Goal: Find specific page/section

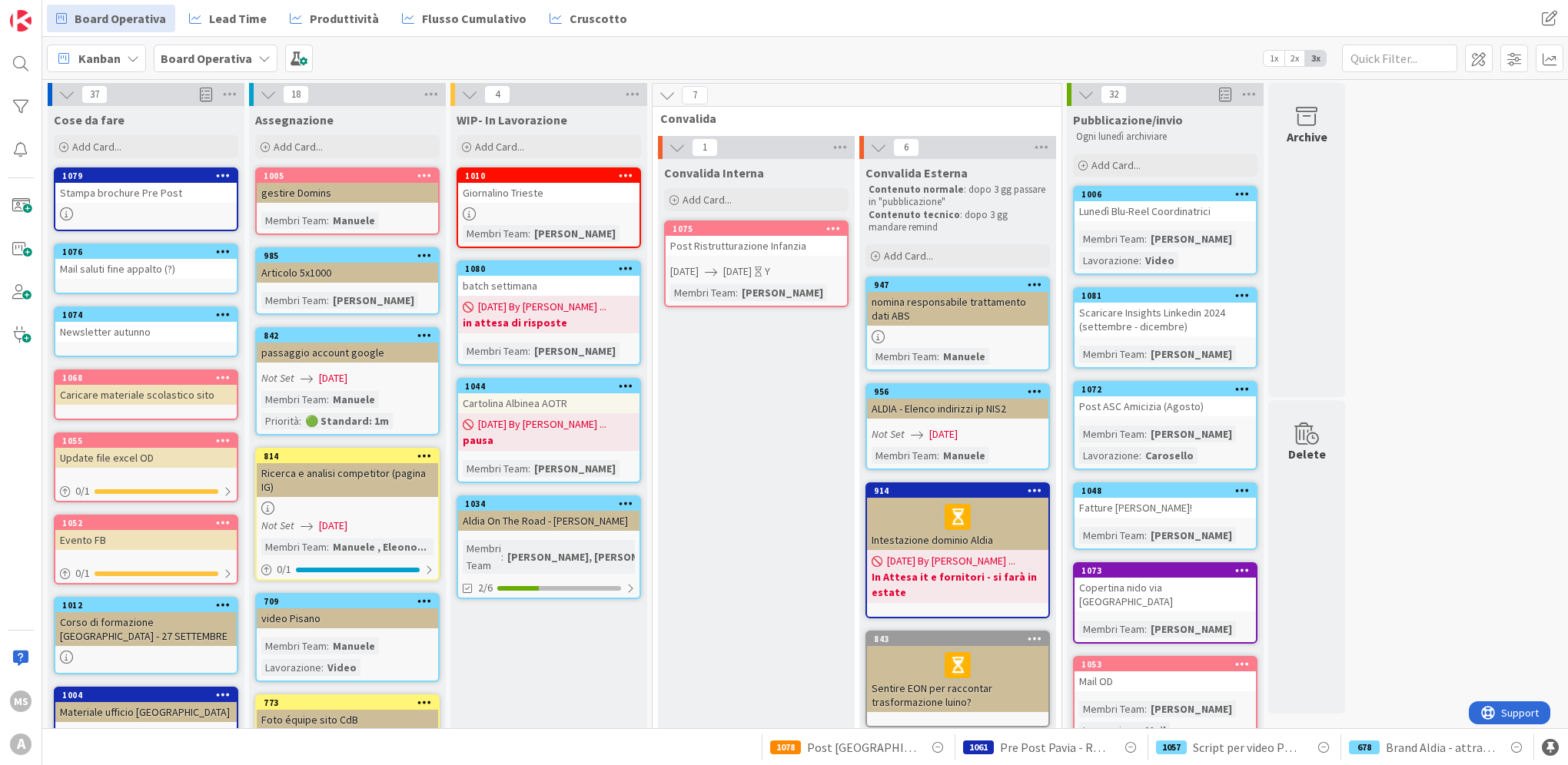
scroll to position [307, 0]
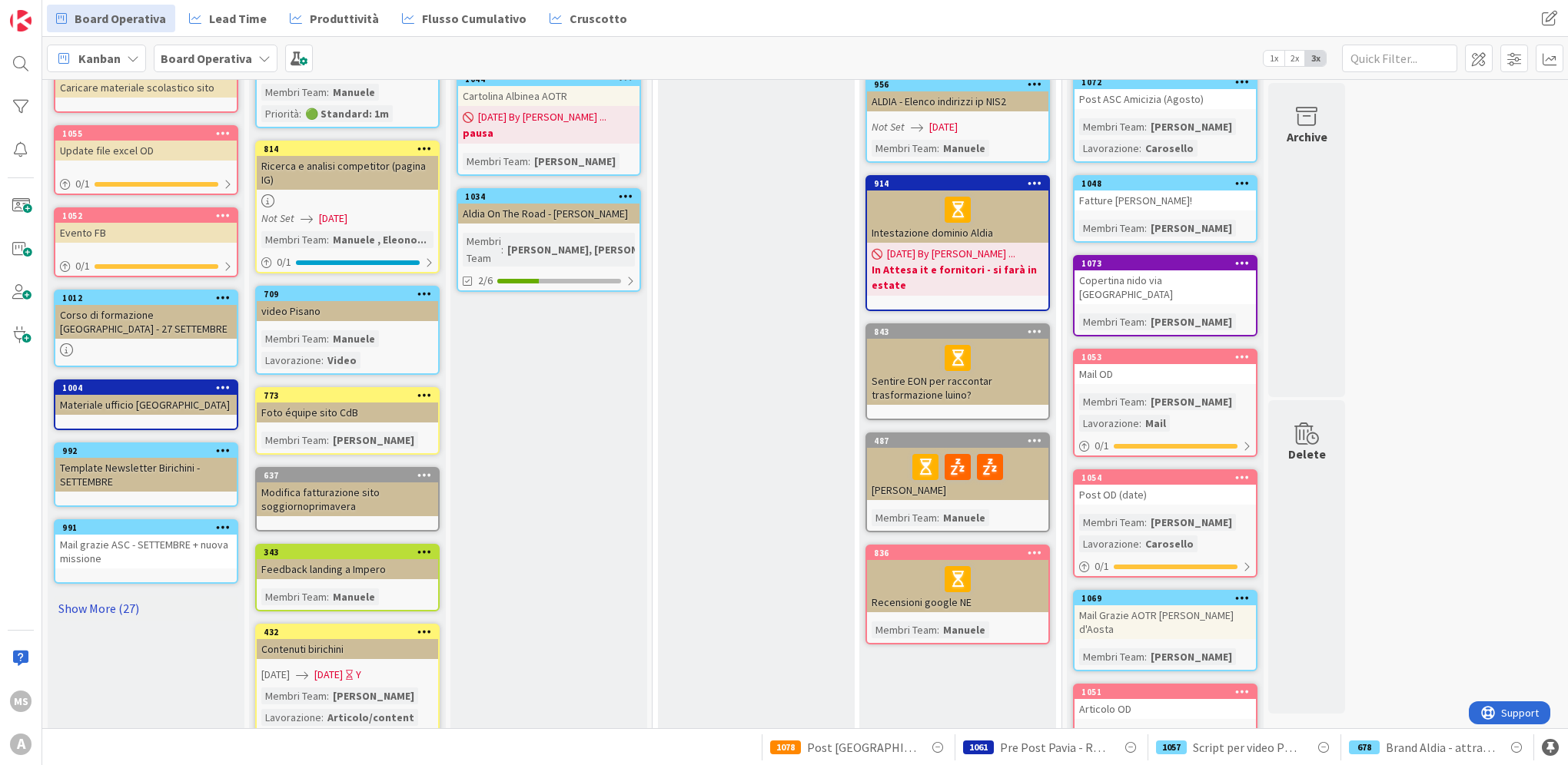
click at [154, 596] on link "Show More (27)" at bounding box center [146, 608] width 185 height 25
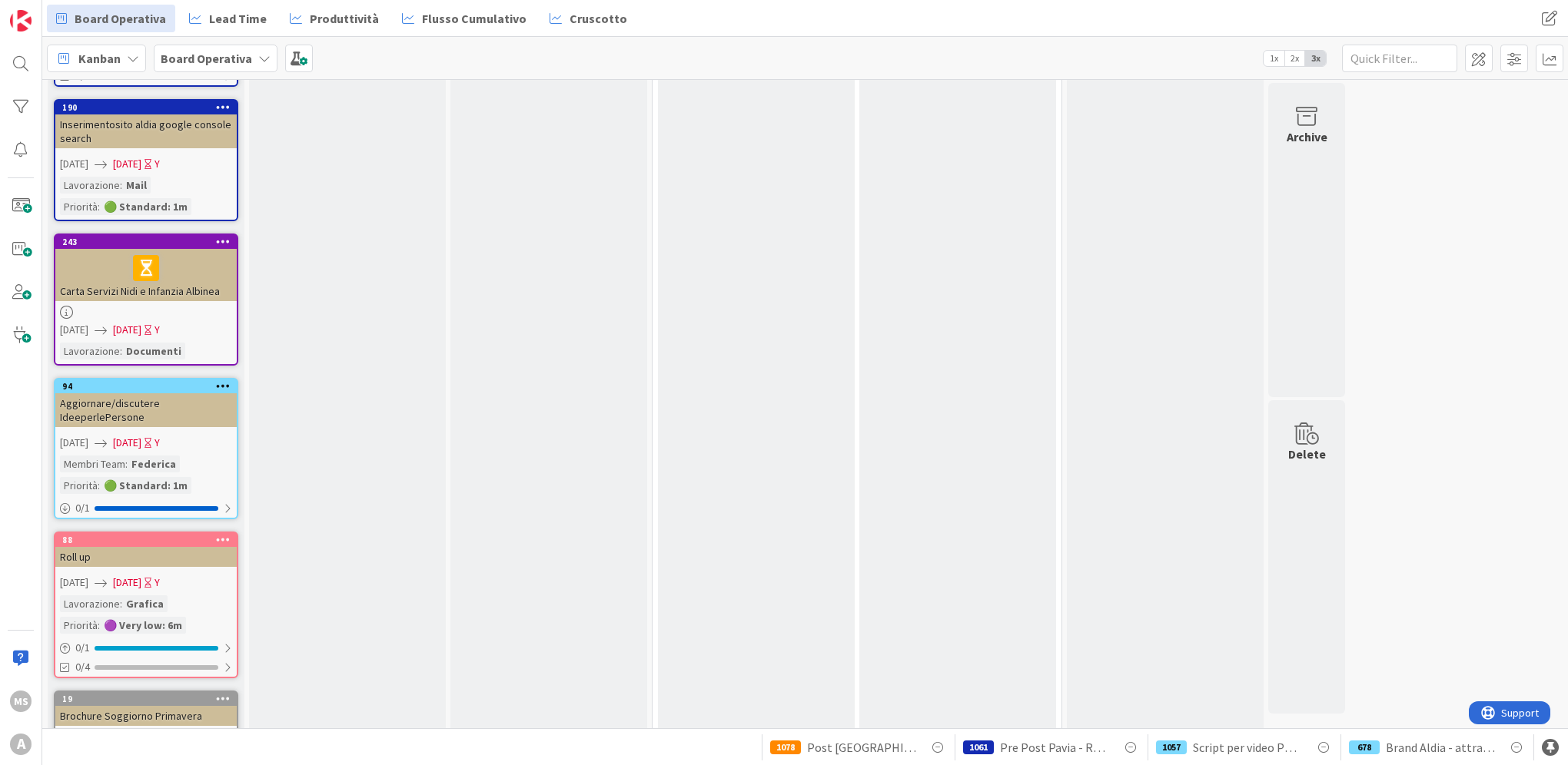
scroll to position [2978, 0]
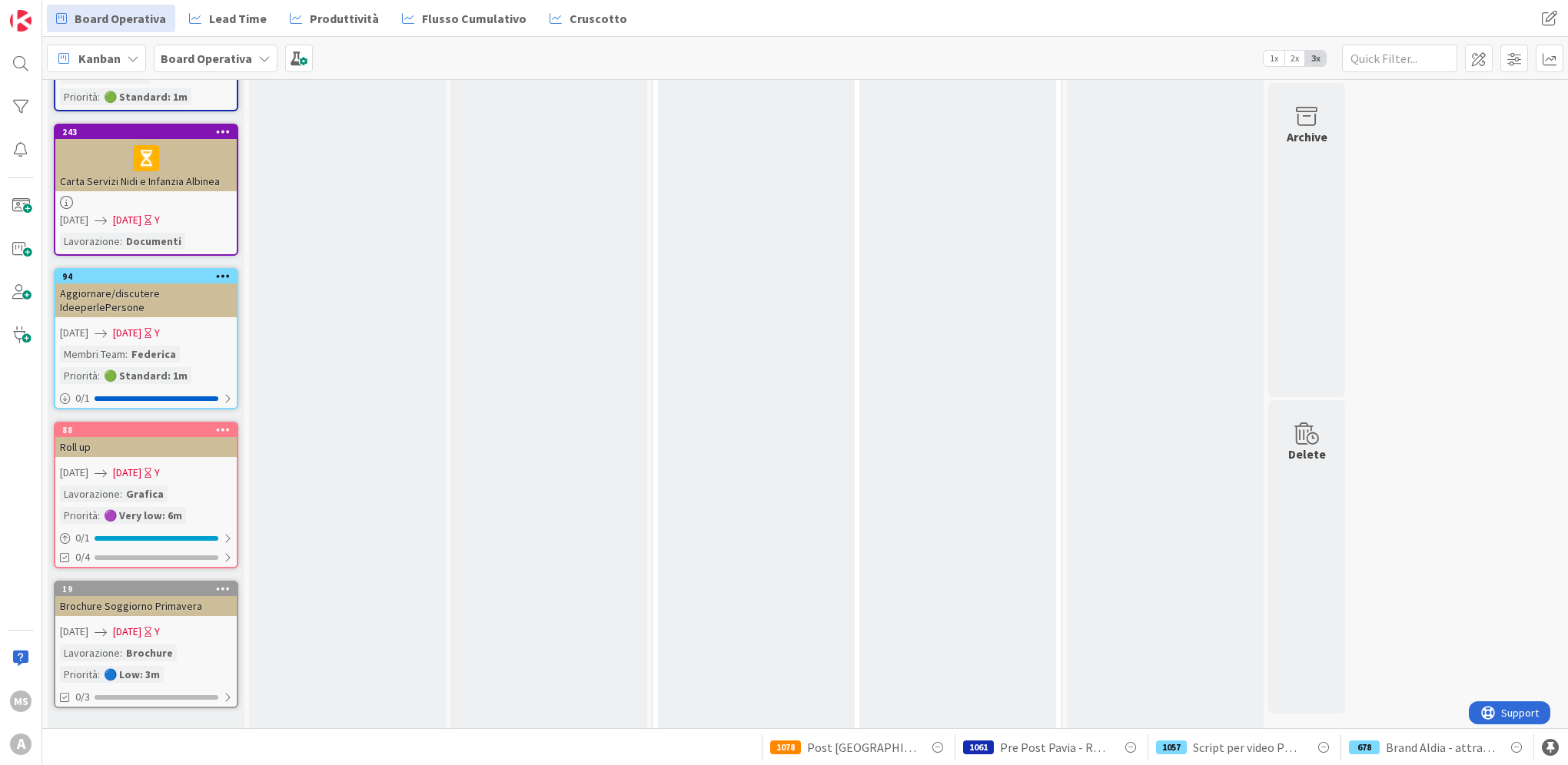
click at [129, 721] on link "Show Less (27)" at bounding box center [146, 733] width 185 height 25
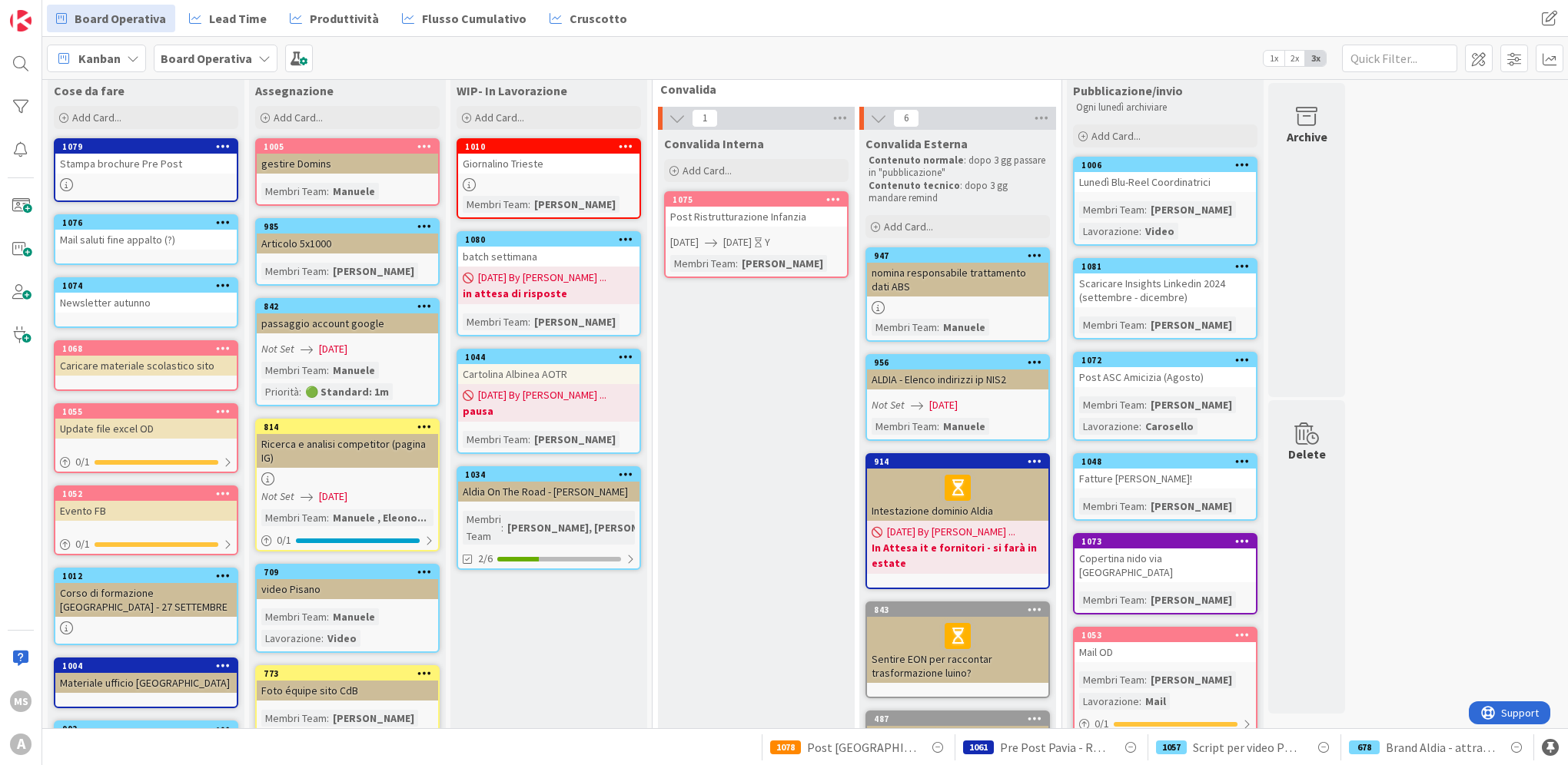
scroll to position [0, 0]
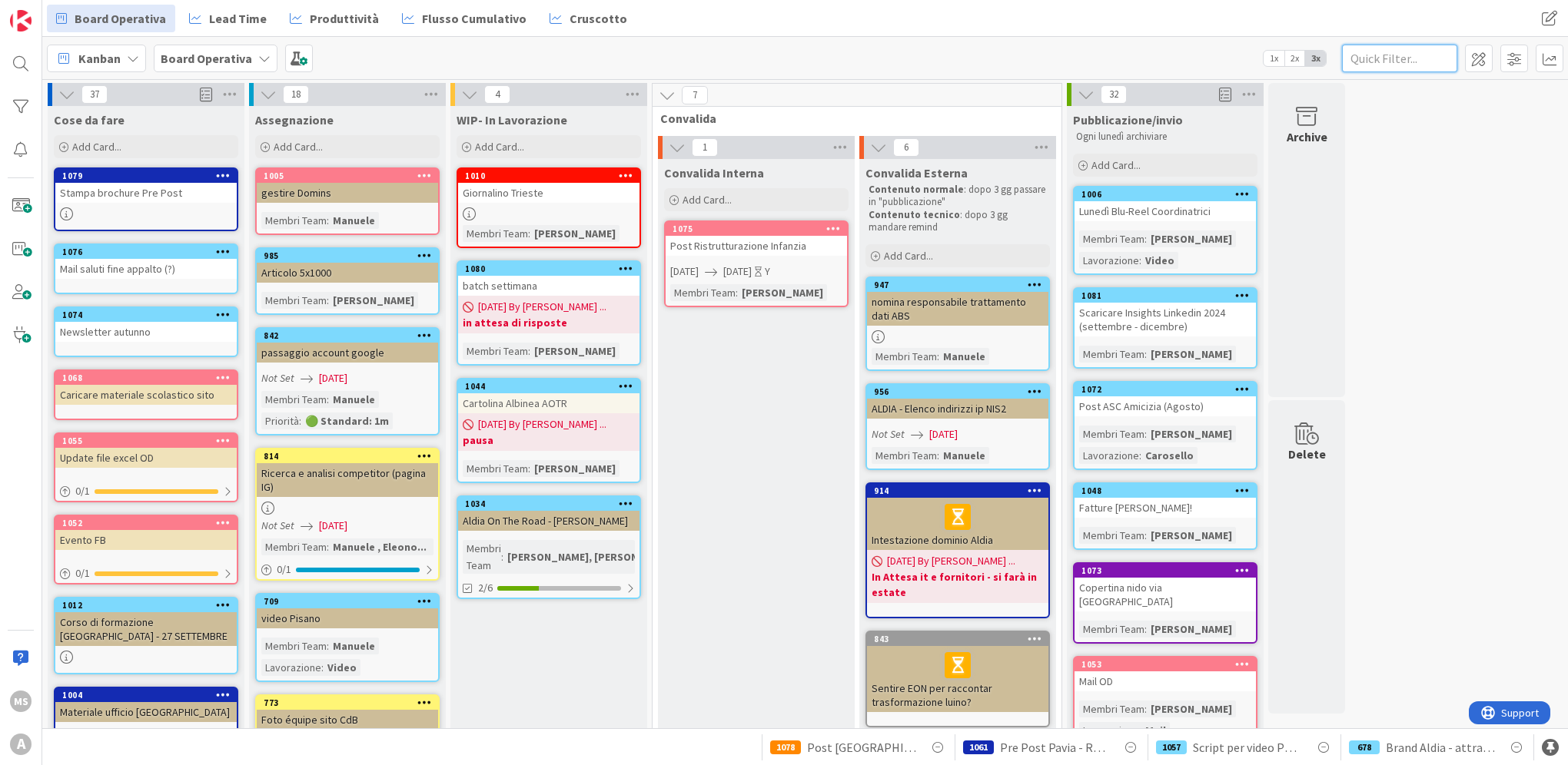
click at [1380, 58] on input "text" at bounding box center [1400, 58] width 115 height 28
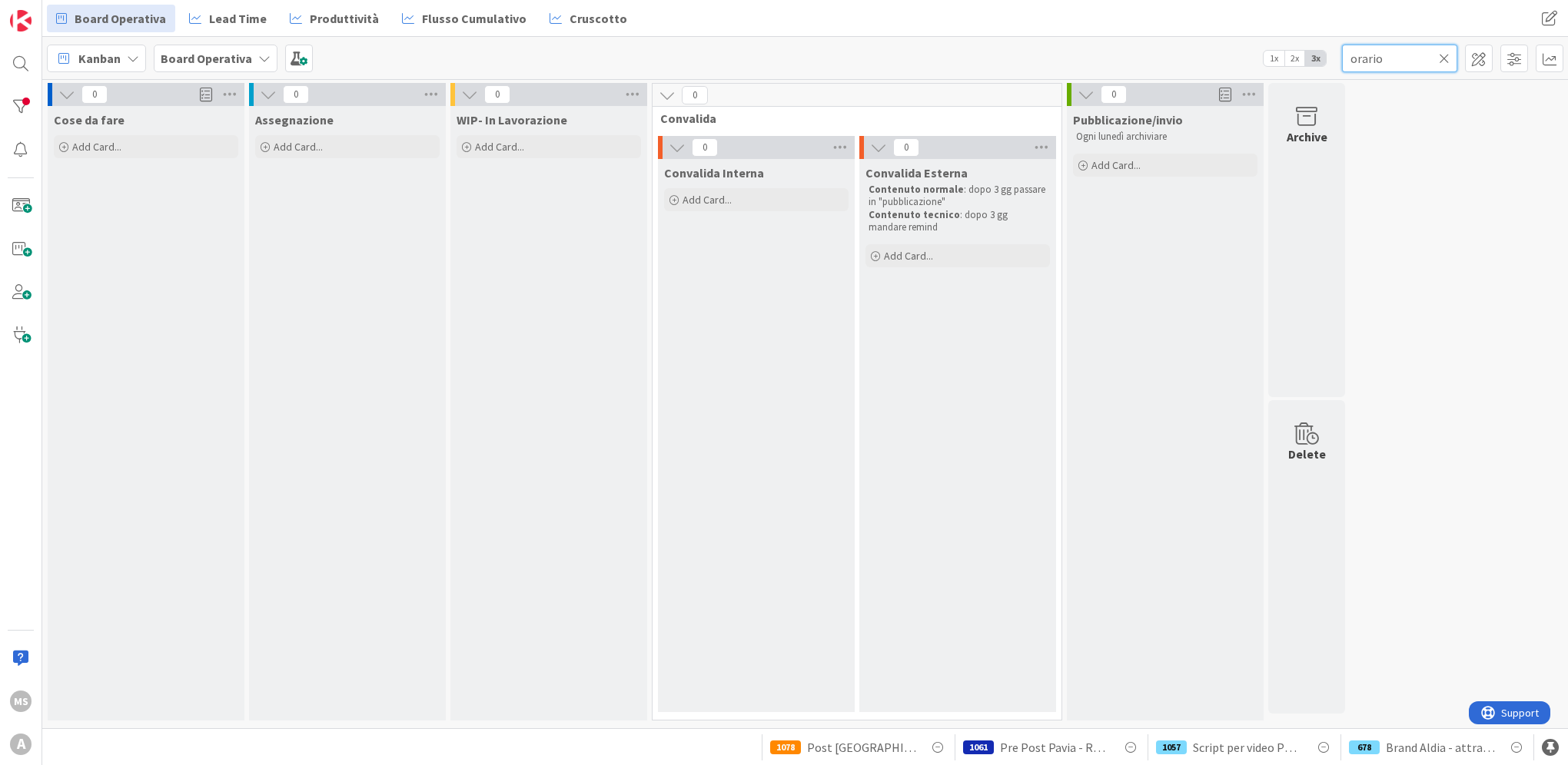
type input "orario"
drag, startPoint x: 1420, startPoint y: 63, endPoint x: 1316, endPoint y: 42, distance: 106.1
click at [1315, 42] on div "Kanban Board Operativa 1x 2x 3x orario" at bounding box center [805, 58] width 1526 height 42
type input "primaria"
click at [1436, 49] on input "primaria" at bounding box center [1400, 58] width 115 height 28
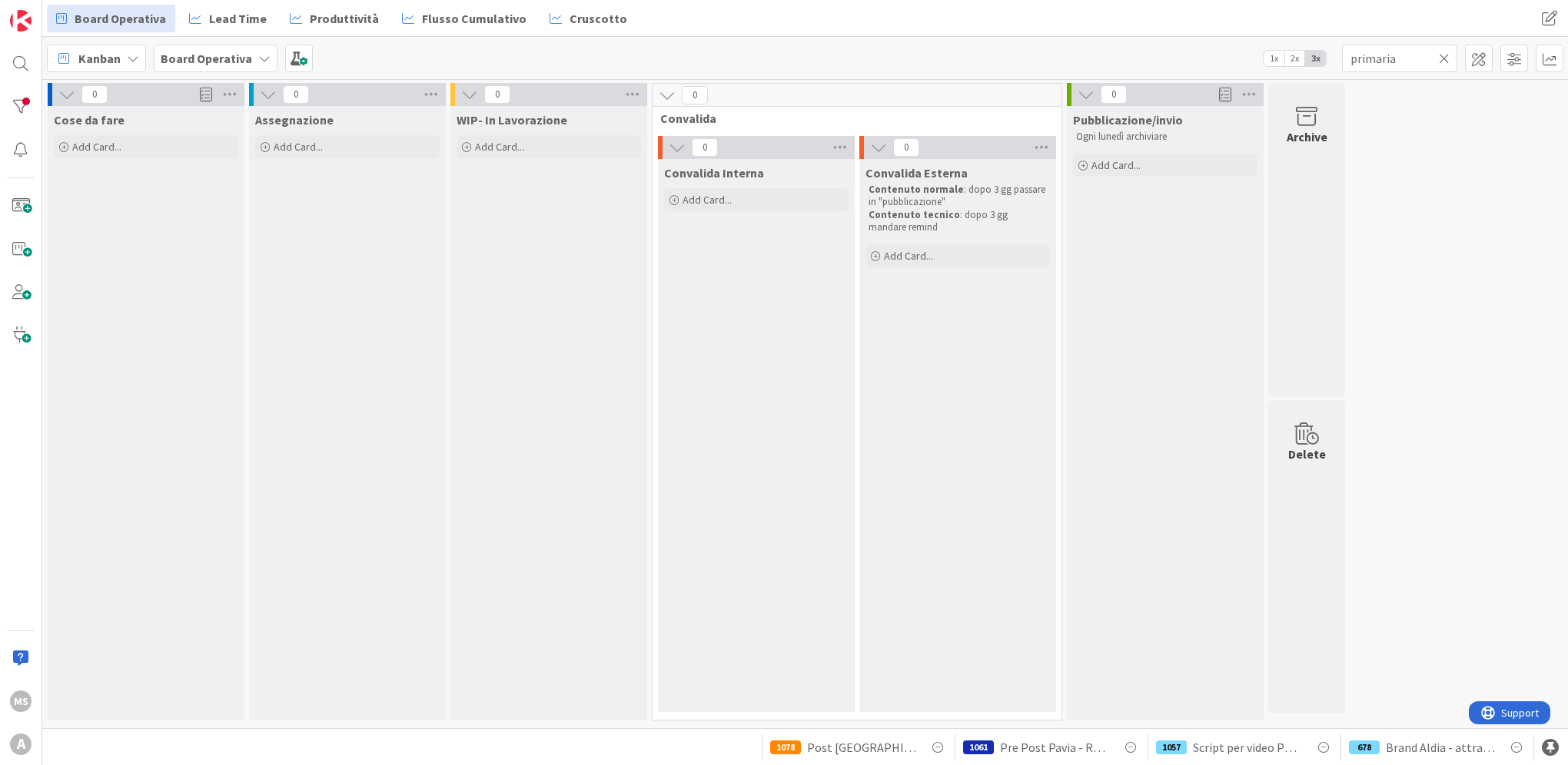
click at [1445, 51] on icon at bounding box center [1444, 58] width 11 height 14
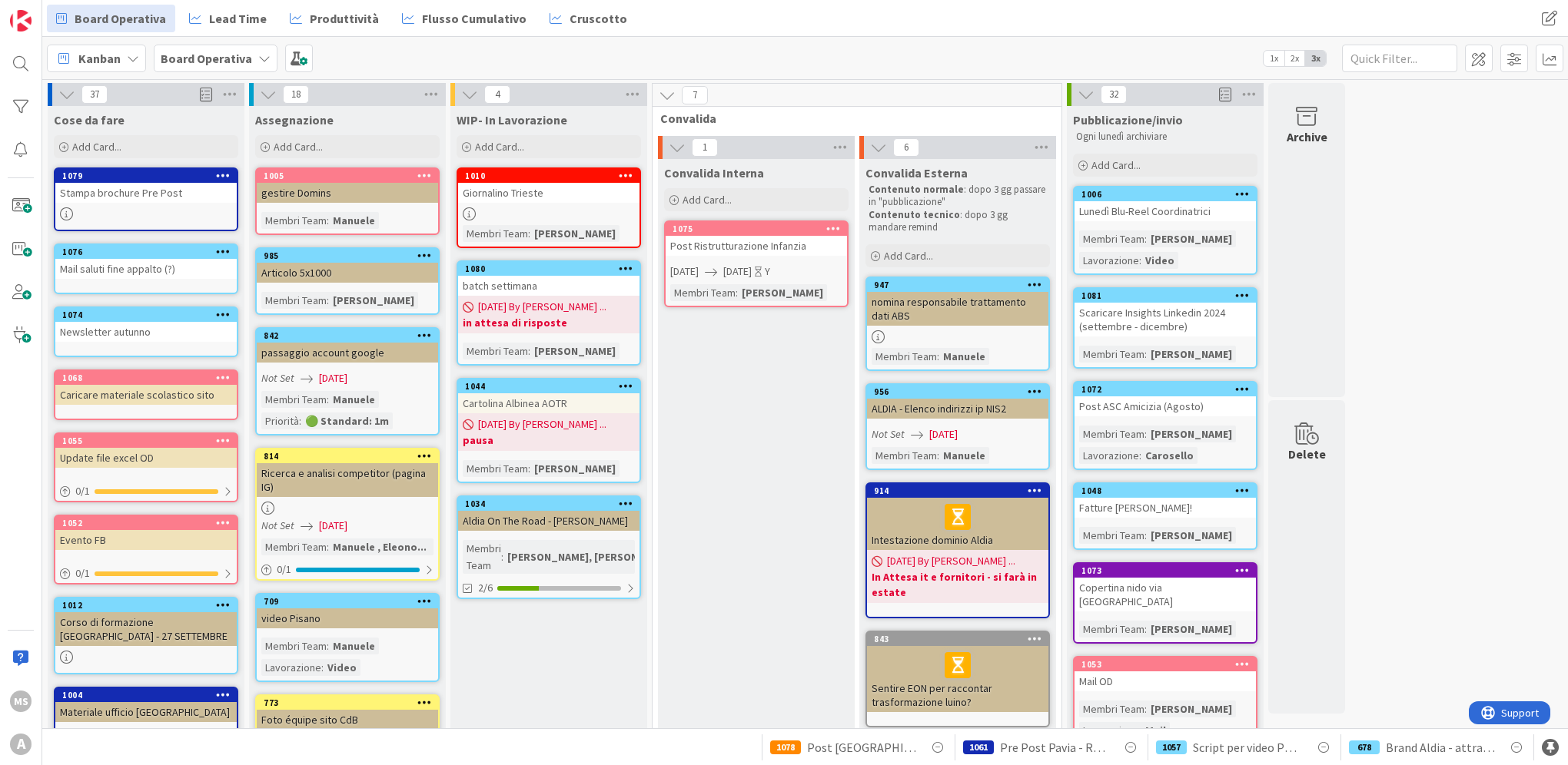
click at [106, 65] on span "Kanban" at bounding box center [100, 58] width 42 height 19
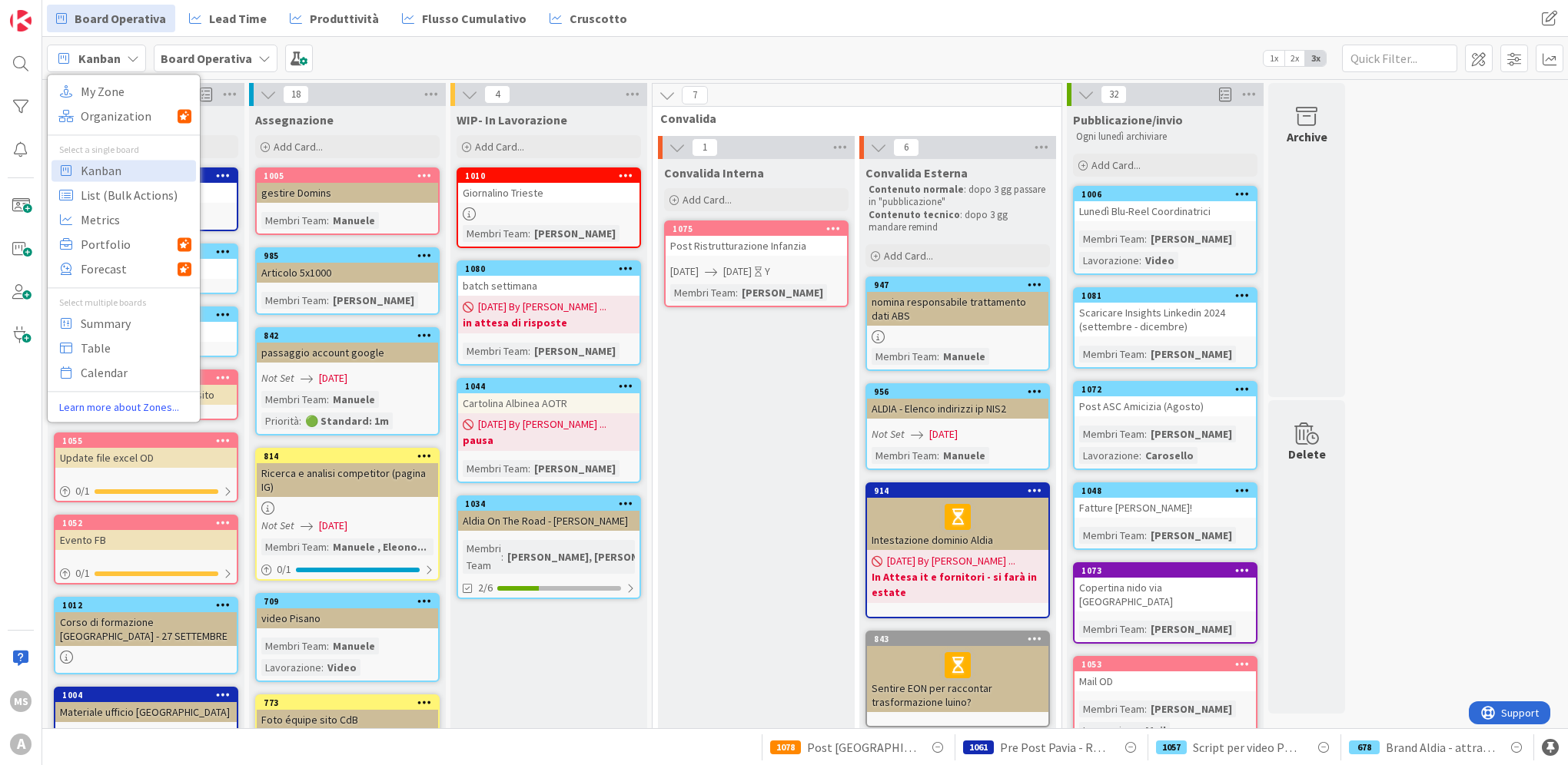
click at [104, 63] on span "Kanban" at bounding box center [100, 58] width 42 height 19
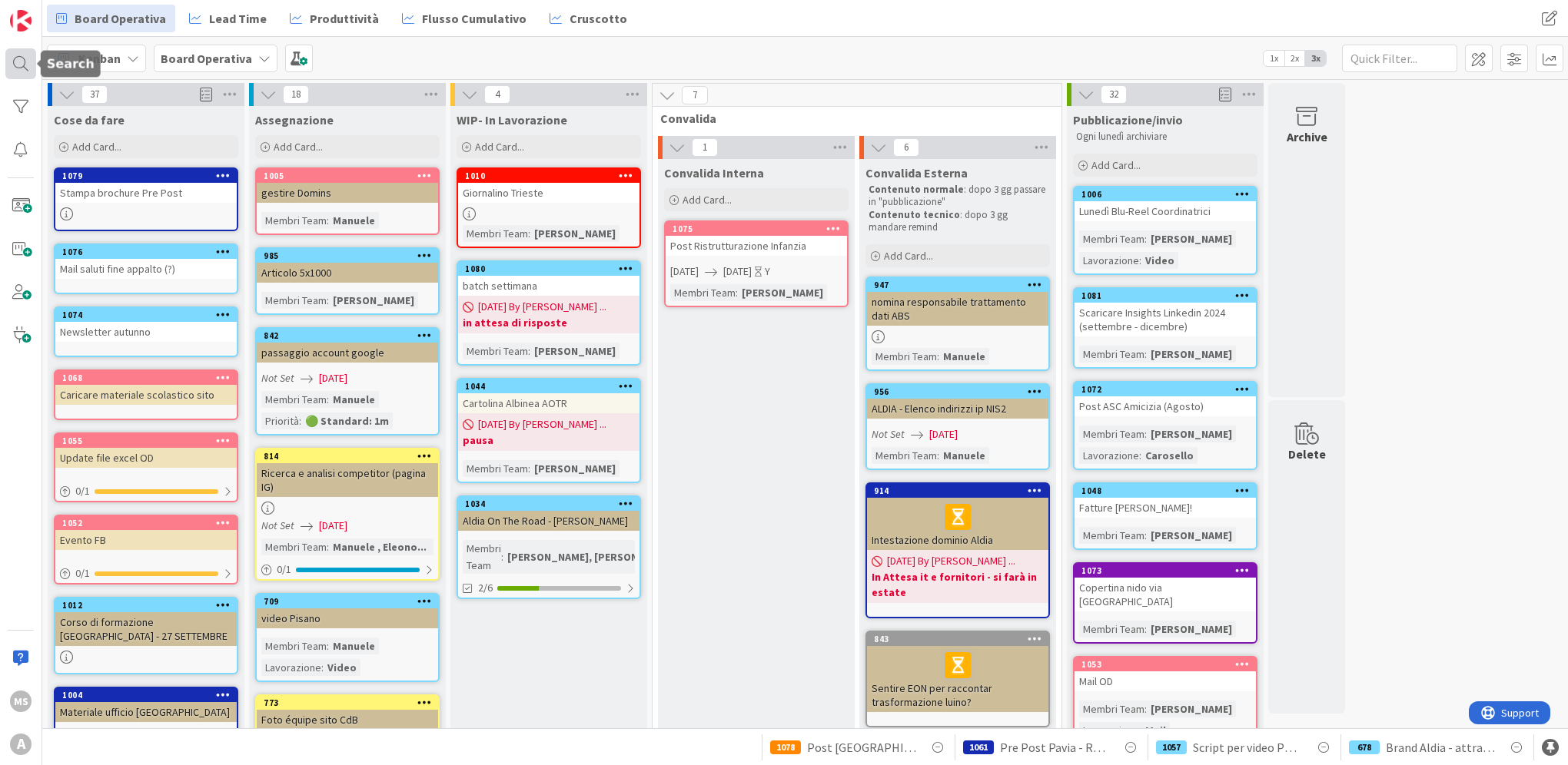
click at [30, 59] on div at bounding box center [20, 63] width 30 height 30
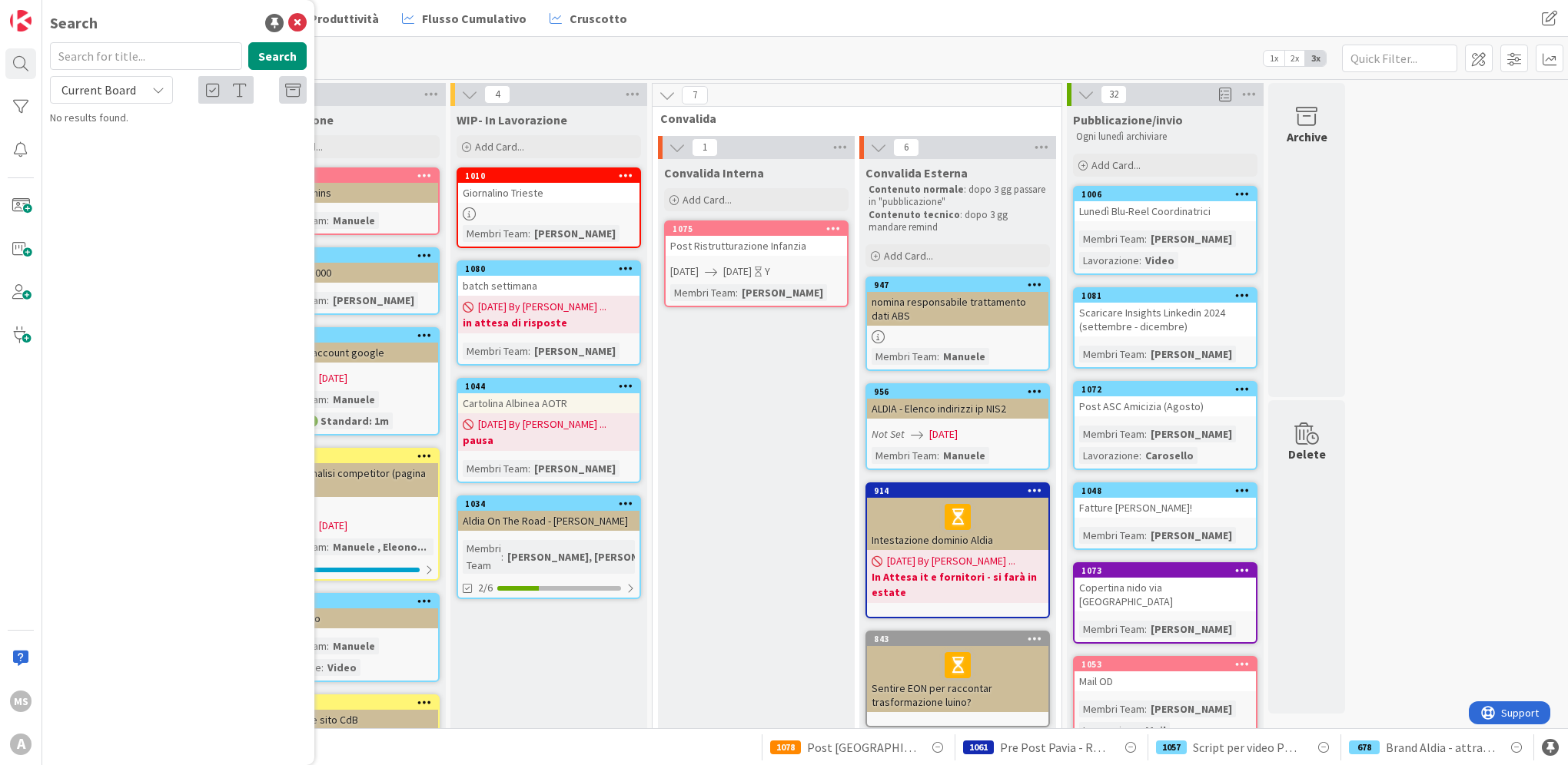
click at [100, 55] on input "text" at bounding box center [146, 56] width 192 height 28
click at [263, 49] on button "Search" at bounding box center [277, 56] width 58 height 28
click at [154, 54] on input "orario" at bounding box center [146, 56] width 192 height 28
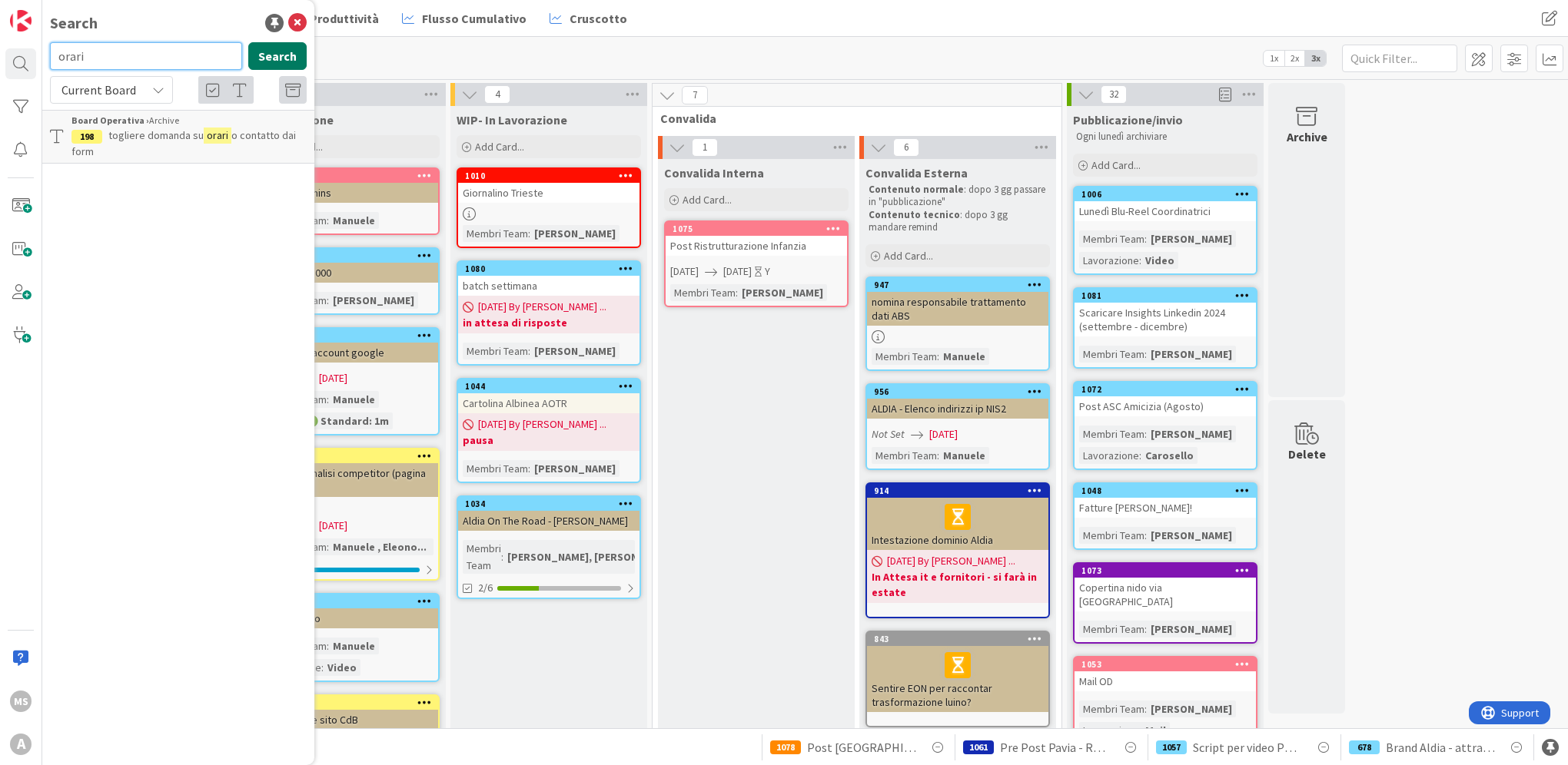
type input "orari"
click at [276, 53] on button "Search" at bounding box center [277, 56] width 58 height 28
click at [171, 135] on p "Orari" at bounding box center [189, 136] width 235 height 16
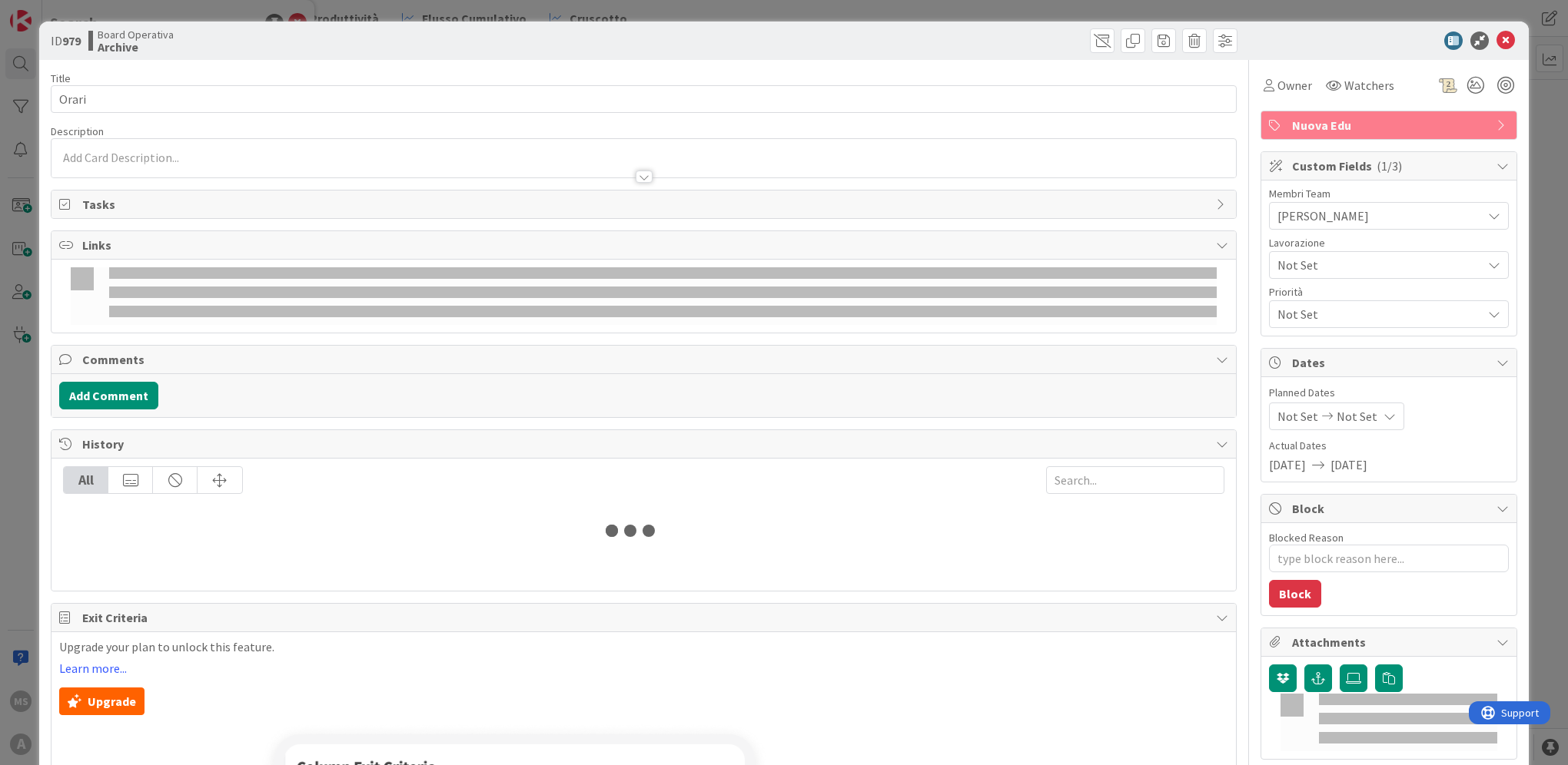
type textarea "x"
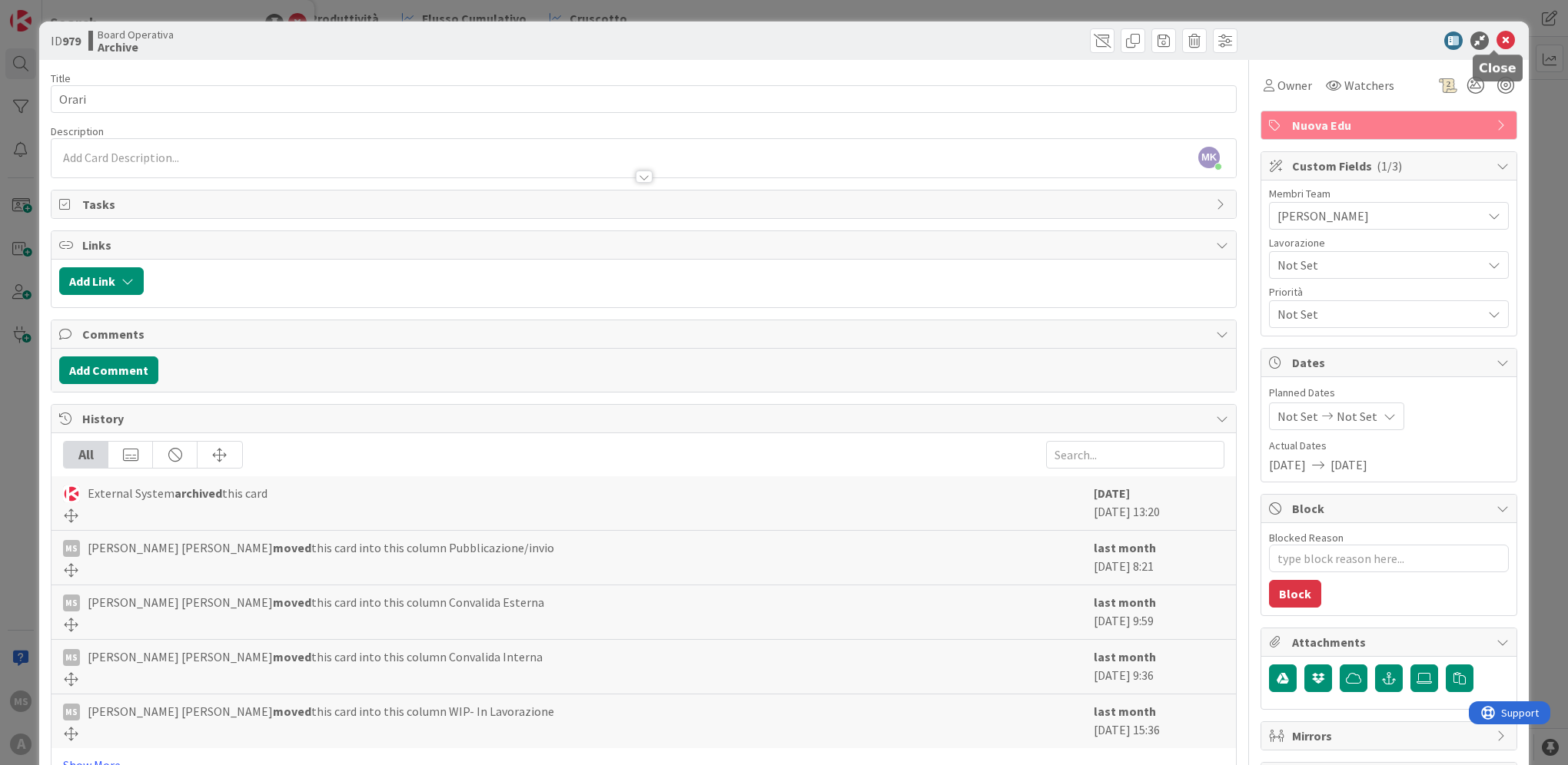
click at [1500, 33] on icon at bounding box center [1506, 41] width 19 height 19
